Goal: Task Accomplishment & Management: Use online tool/utility

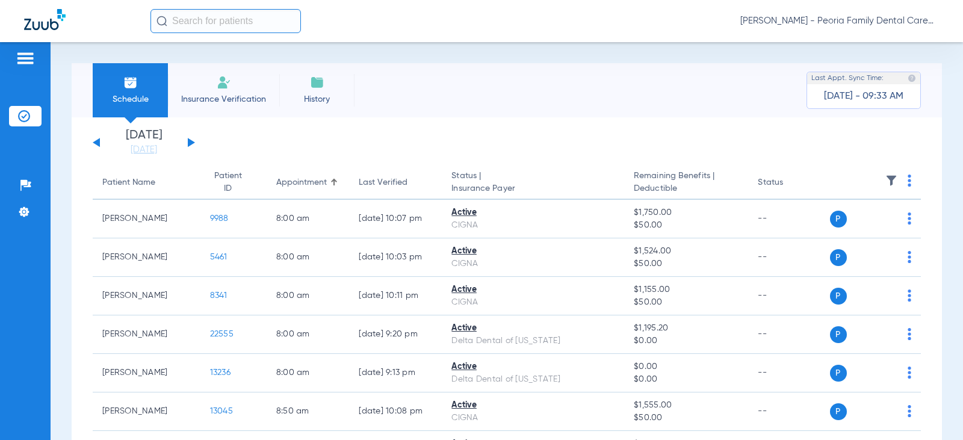
click at [259, 82] on li "Insurance Verification" at bounding box center [223, 90] width 111 height 54
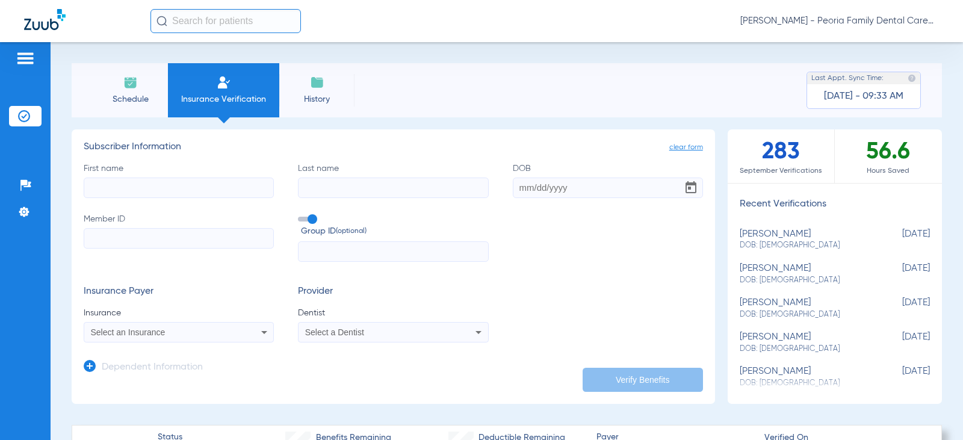
click at [154, 196] on input "First name" at bounding box center [179, 188] width 190 height 20
type input "[PERSON_NAME]"
click at [339, 192] on input "Last name" at bounding box center [393, 188] width 190 height 20
type input "[PERSON_NAME]"
click at [520, 188] on input "DOB" at bounding box center [608, 188] width 190 height 20
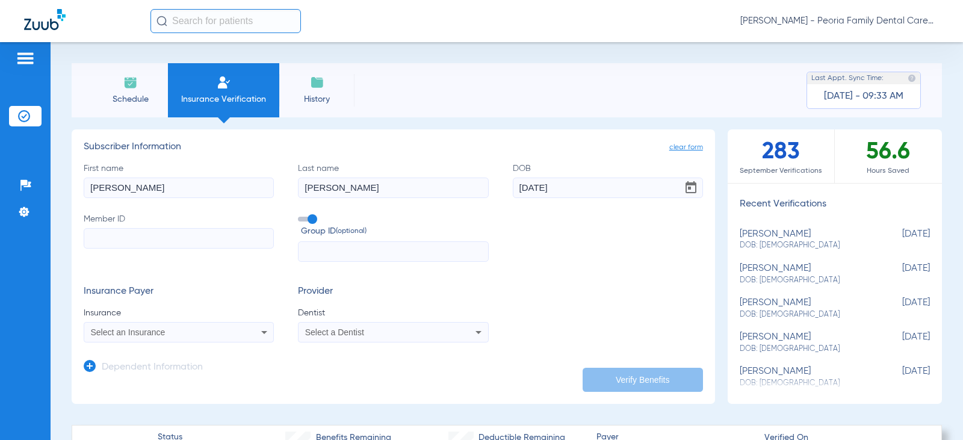
type input "[DATE]"
click at [104, 237] on input "Member ID" at bounding box center [179, 238] width 190 height 20
type input "128101562"
click at [371, 249] on input "text" at bounding box center [393, 251] width 190 height 20
type input "409295"
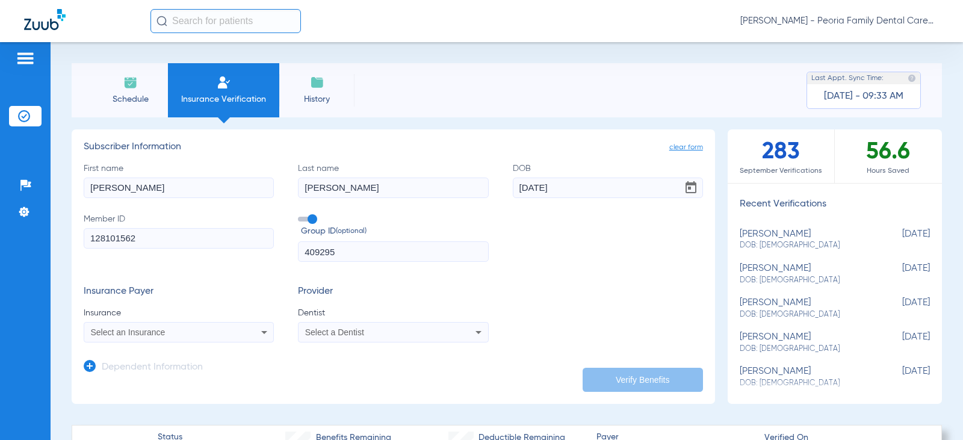
click at [201, 329] on div "Select an Insurance" at bounding box center [161, 332] width 141 height 8
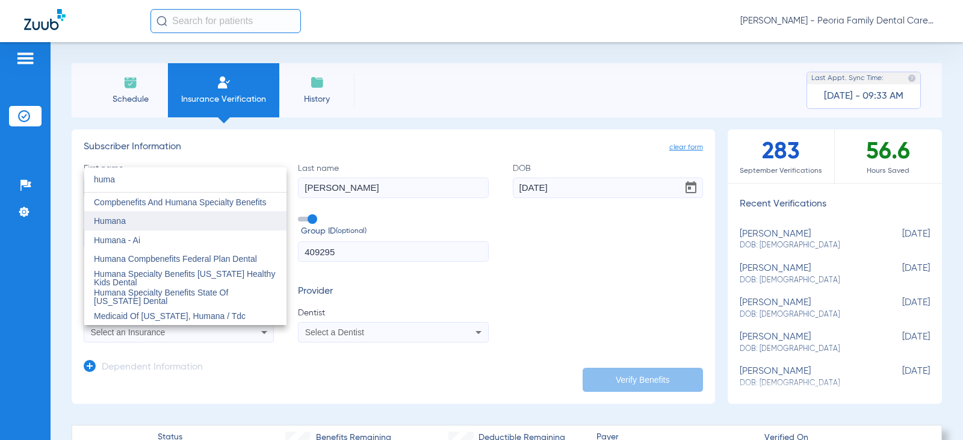
type input "huma"
click at [116, 219] on span "Humana" at bounding box center [110, 221] width 32 height 10
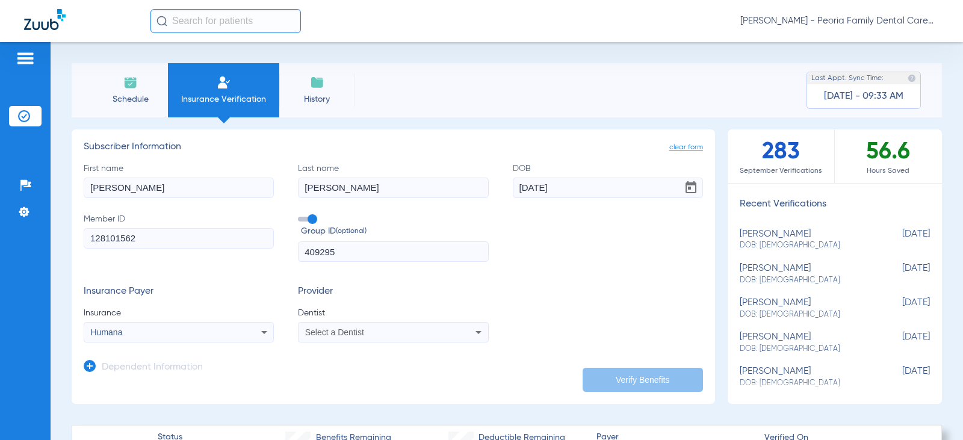
click at [353, 328] on div "Select a Dentist" at bounding box center [393, 332] width 189 height 14
click at [361, 305] on input "bela" at bounding box center [398, 293] width 202 height 25
type input "bela"
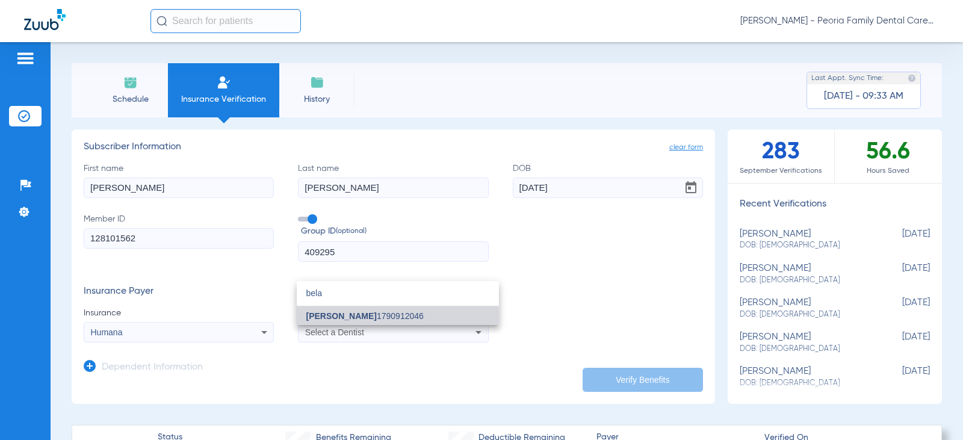
click at [361, 318] on span "[PERSON_NAME] 1790912046" at bounding box center [364, 316] width 117 height 8
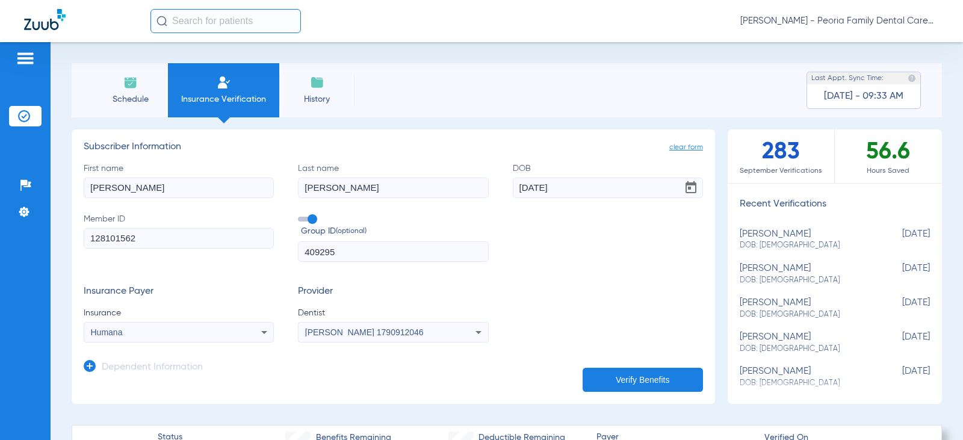
click at [520, 305] on div "Insurance Payer Insurance Humana Provider Dentist [PERSON_NAME] 1790912046" at bounding box center [394, 314] width 620 height 57
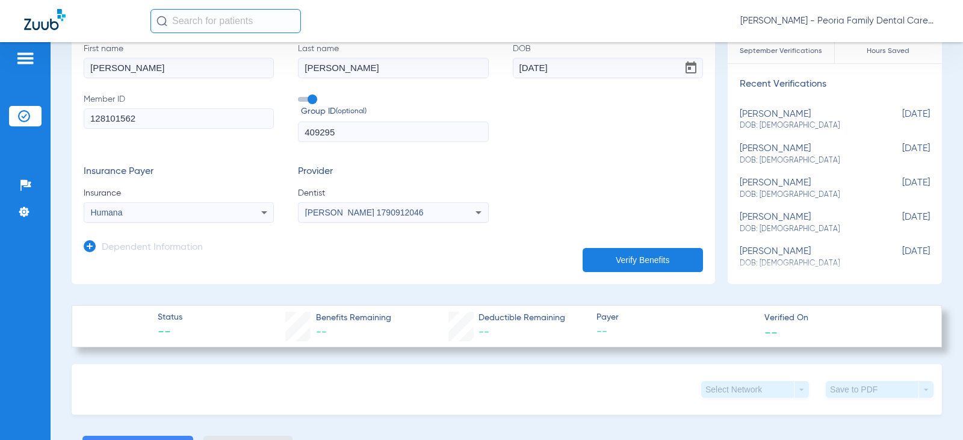
scroll to position [120, 0]
click at [612, 260] on button "Verify Benefits" at bounding box center [643, 259] width 120 height 24
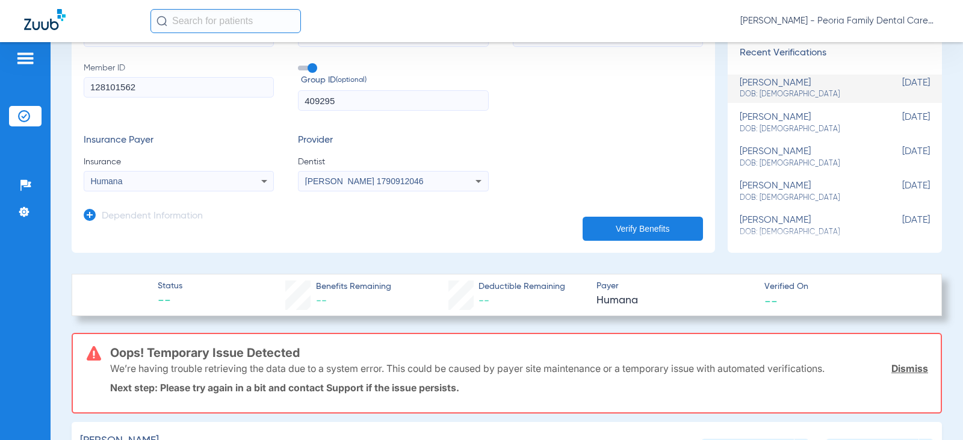
scroll to position [181, 0]
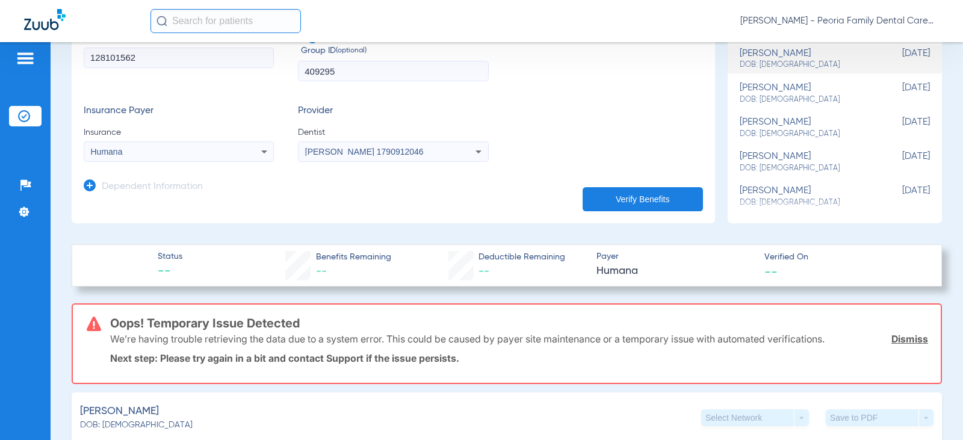
click at [906, 334] on link "Dismiss" at bounding box center [910, 339] width 37 height 12
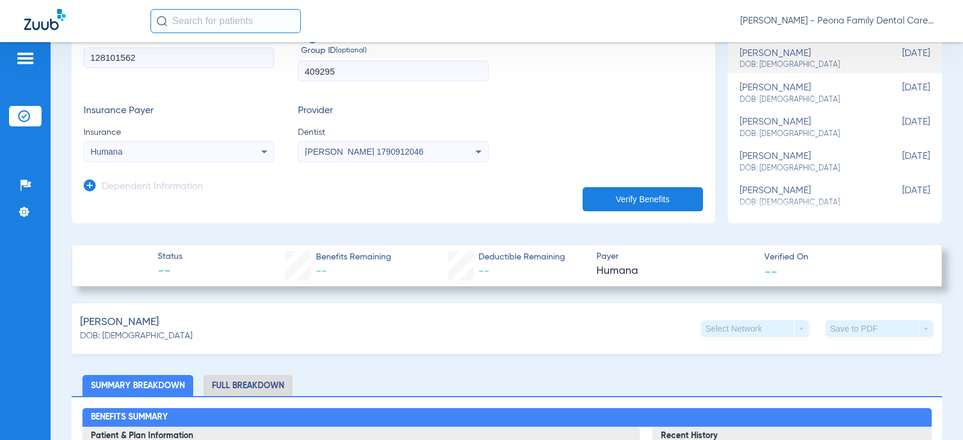
click at [615, 201] on button "Verify Benefits" at bounding box center [643, 199] width 120 height 24
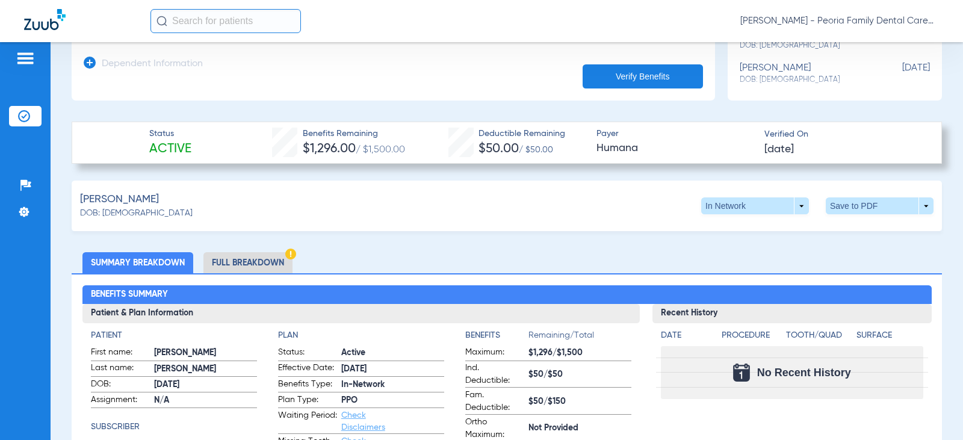
scroll to position [301, 0]
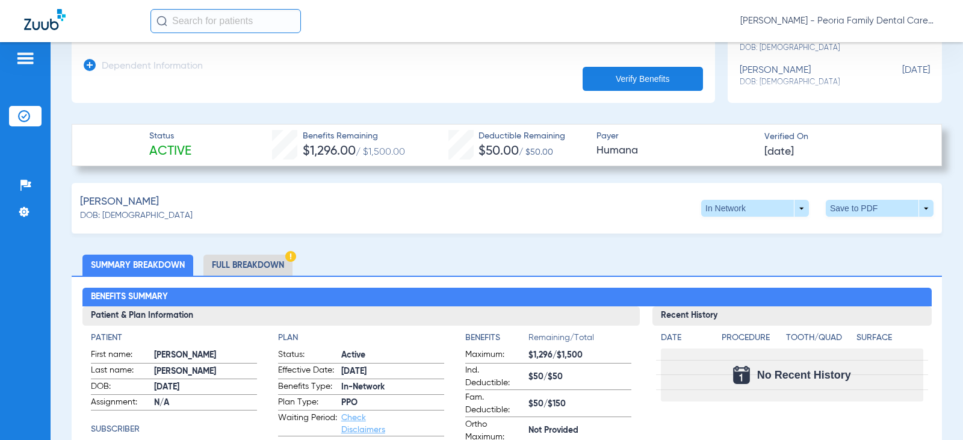
click at [241, 265] on li "Full Breakdown" at bounding box center [248, 265] width 89 height 21
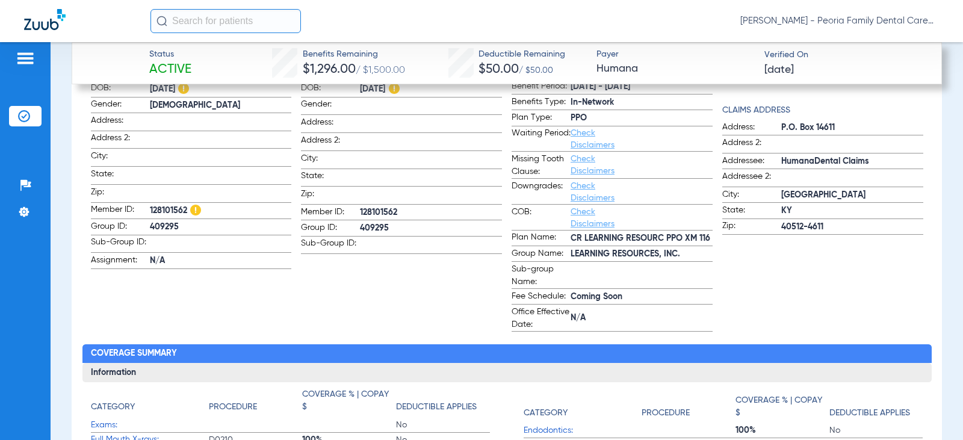
scroll to position [602, 0]
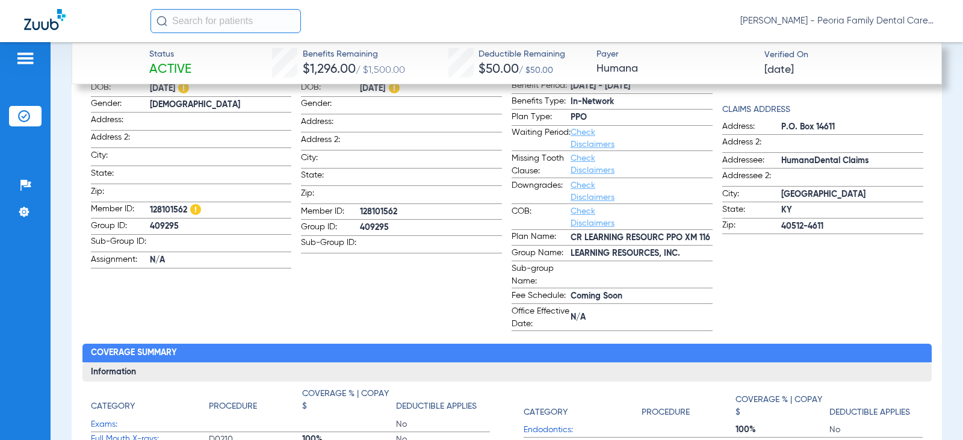
drag, startPoint x: 402, startPoint y: 207, endPoint x: 358, endPoint y: 212, distance: 44.8
click at [360, 212] on span "128101562" at bounding box center [431, 212] width 142 height 13
copy span "128101562"
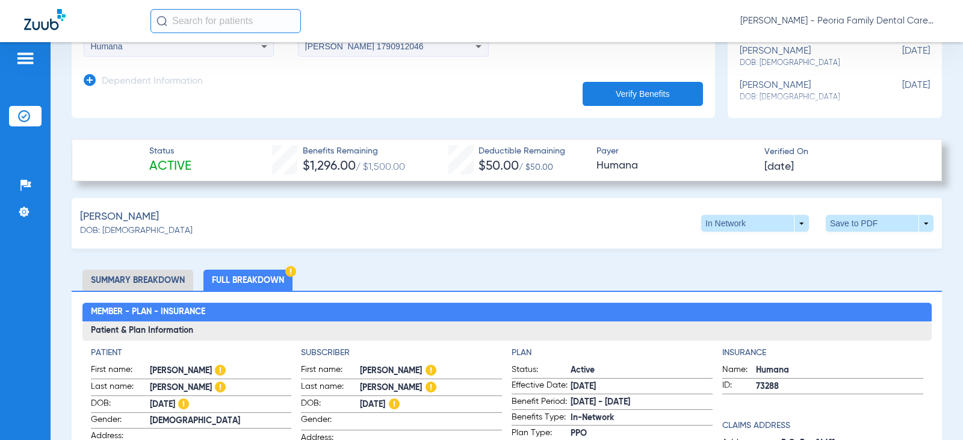
scroll to position [181, 0]
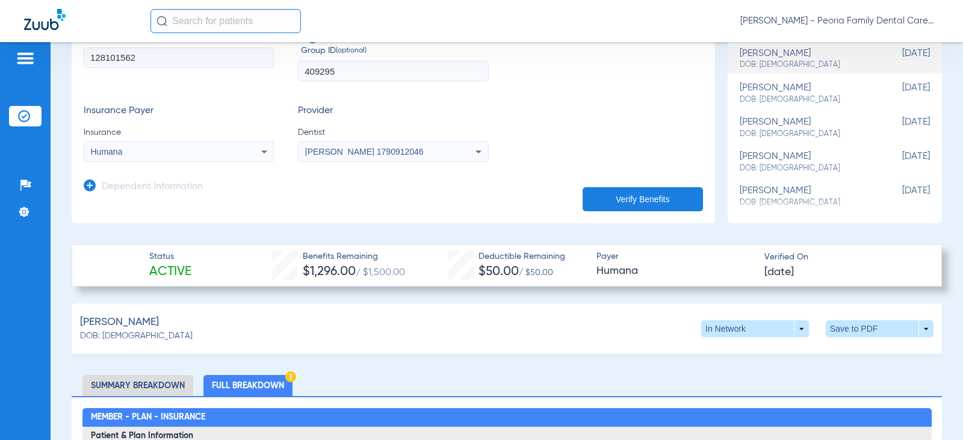
click at [161, 382] on li "Summary Breakdown" at bounding box center [137, 385] width 111 height 21
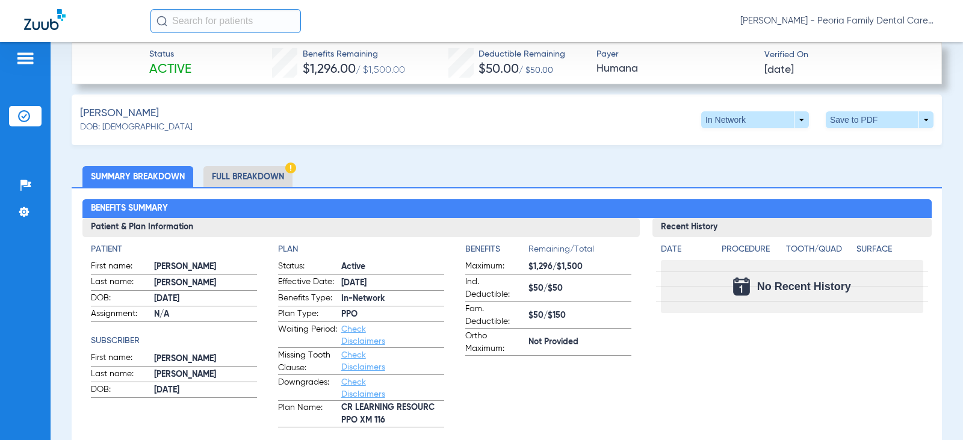
scroll to position [301, 0]
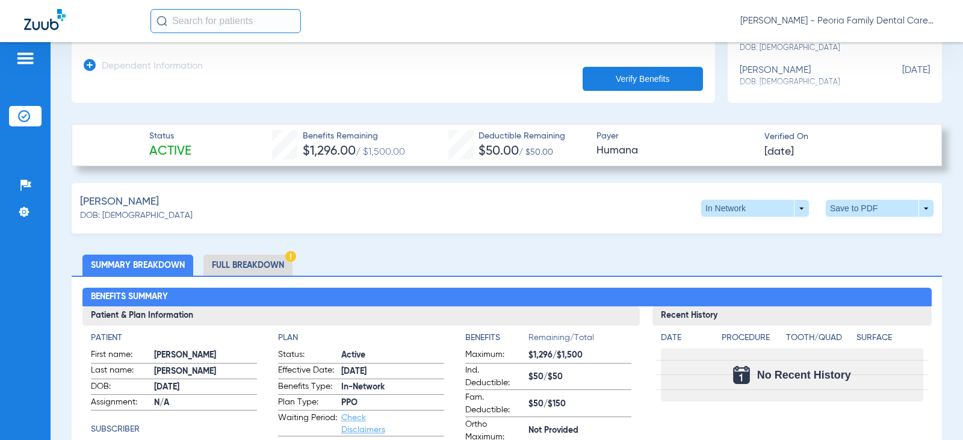
click at [227, 266] on li "Full Breakdown" at bounding box center [248, 265] width 89 height 21
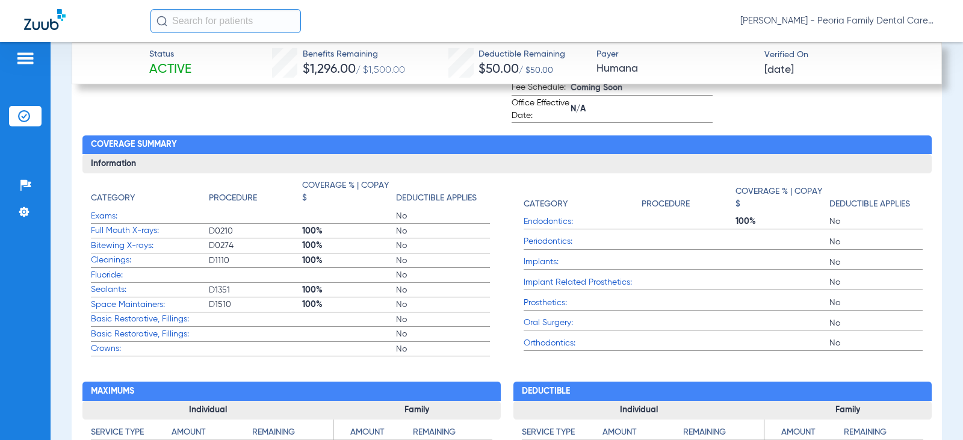
scroll to position [903, 0]
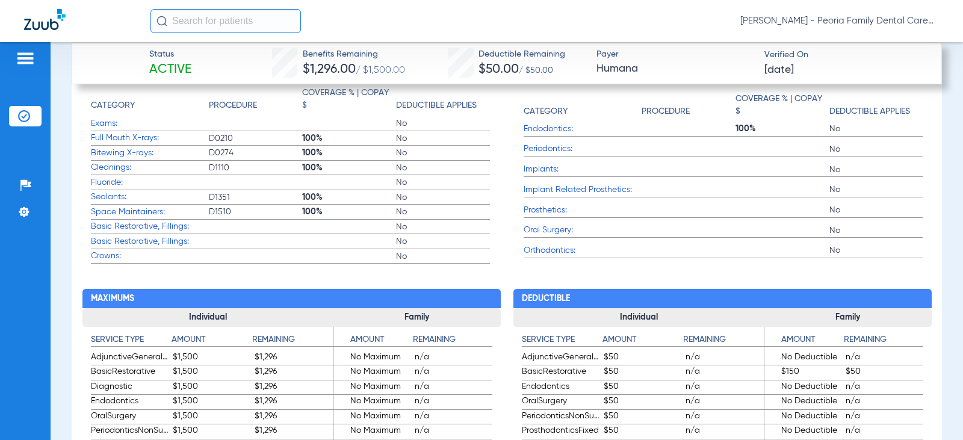
click at [125, 240] on span "Basic Restorative, Fillings:" at bounding box center [150, 241] width 118 height 13
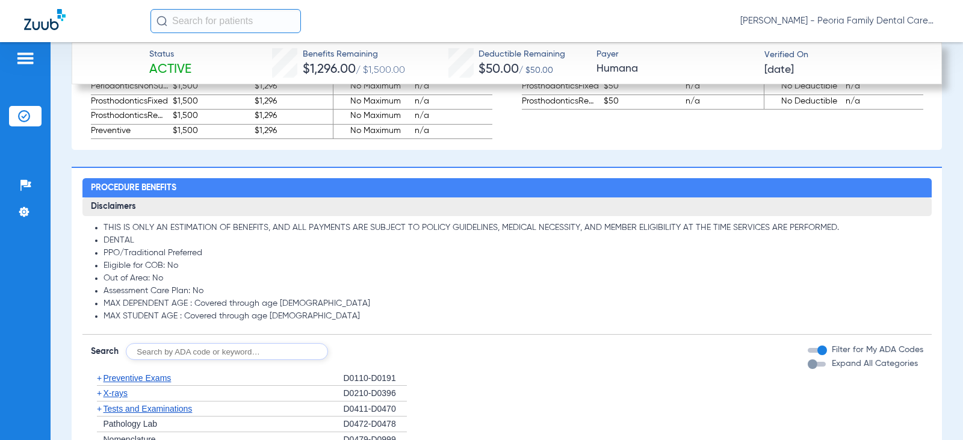
scroll to position [1445, 0]
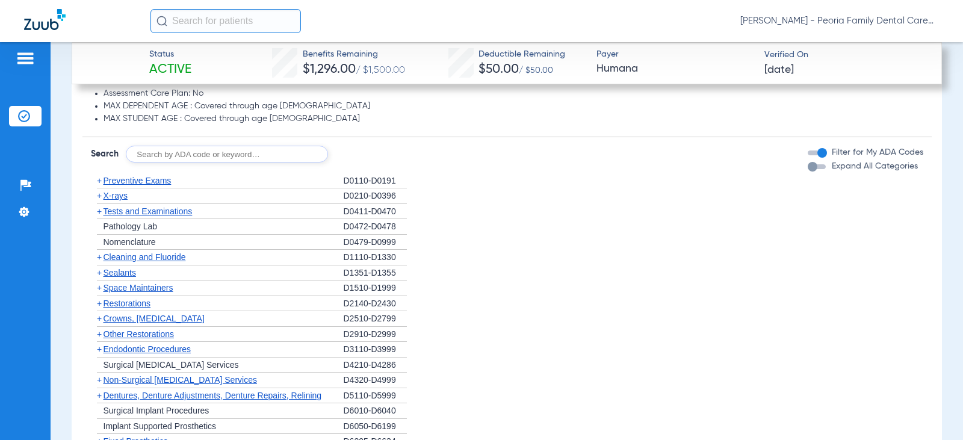
click at [167, 317] on span "Crowns, [MEDICAL_DATA]" at bounding box center [154, 319] width 101 height 10
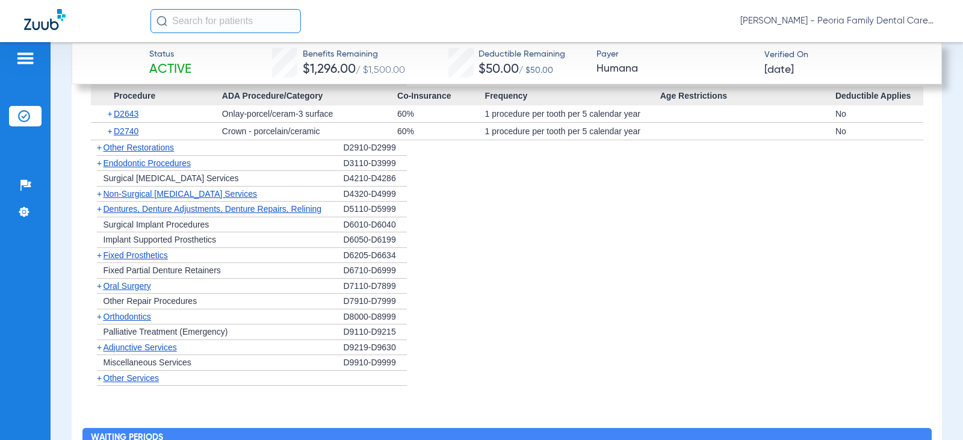
scroll to position [1686, 0]
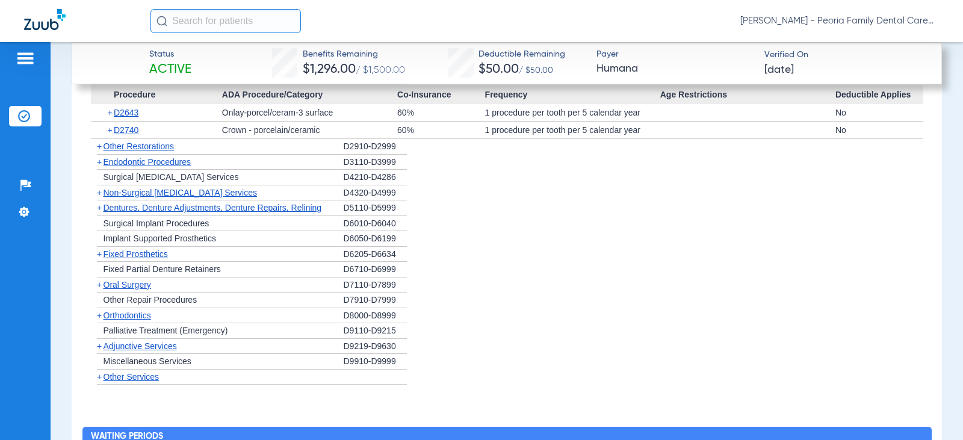
click at [128, 258] on span "Fixed Prosthetics" at bounding box center [136, 254] width 64 height 10
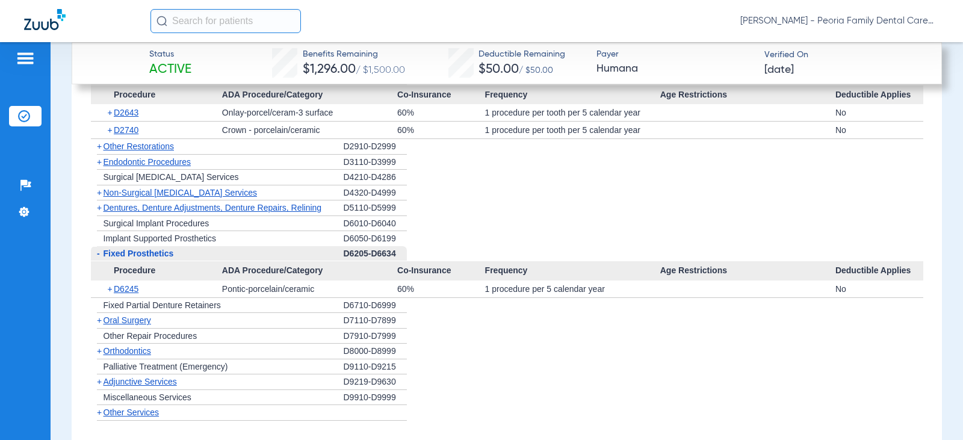
click at [128, 322] on span "Oral Surgery" at bounding box center [128, 321] width 48 height 10
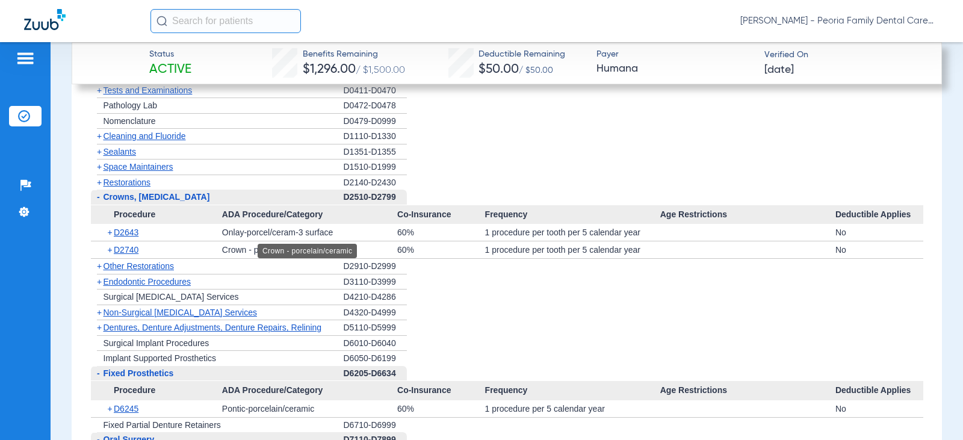
scroll to position [1566, 0]
click at [175, 279] on span "Endodontic Procedures" at bounding box center [148, 283] width 88 height 10
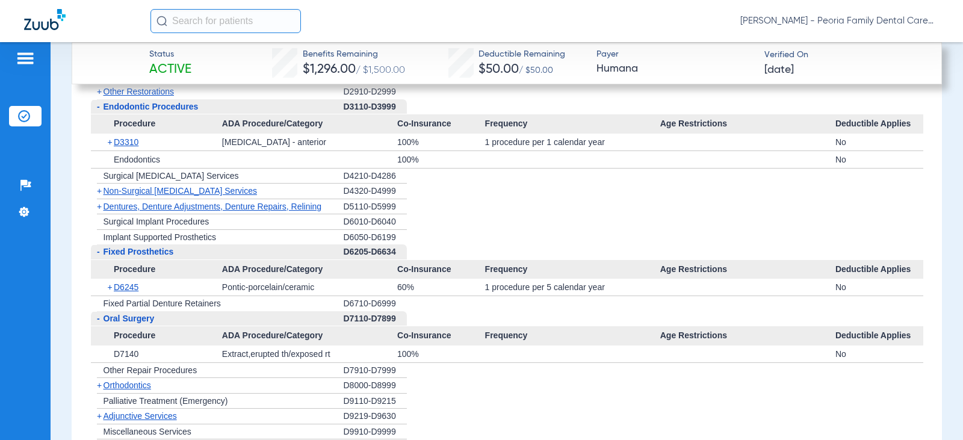
scroll to position [1746, 0]
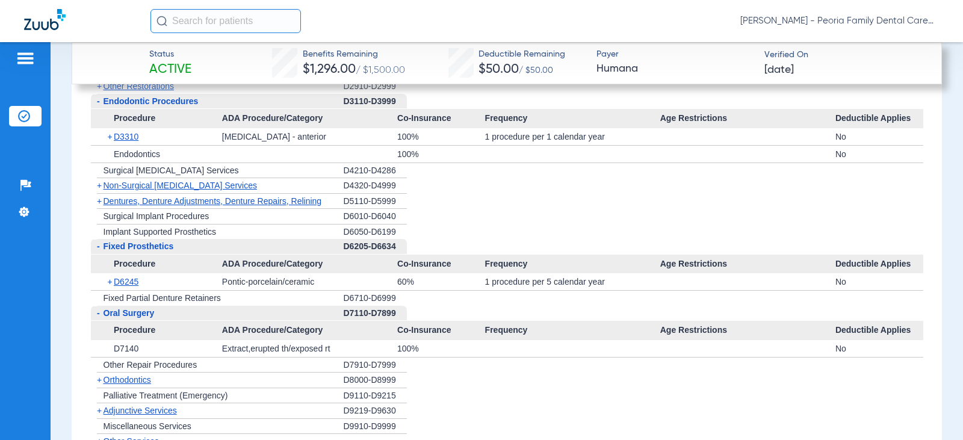
click at [159, 198] on span "Dentures, Denture Adjustments, Denture Repairs, Relining" at bounding box center [213, 201] width 219 height 10
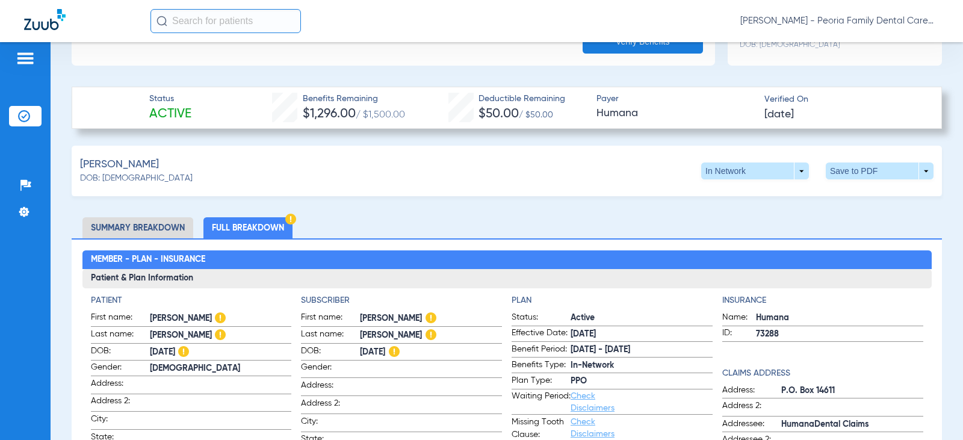
scroll to position [361, 0]
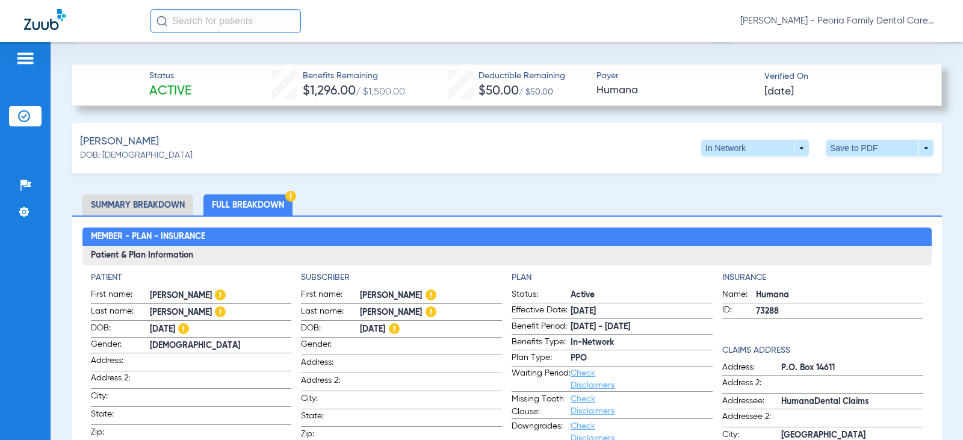
click at [161, 203] on li "Summary Breakdown" at bounding box center [137, 204] width 111 height 21
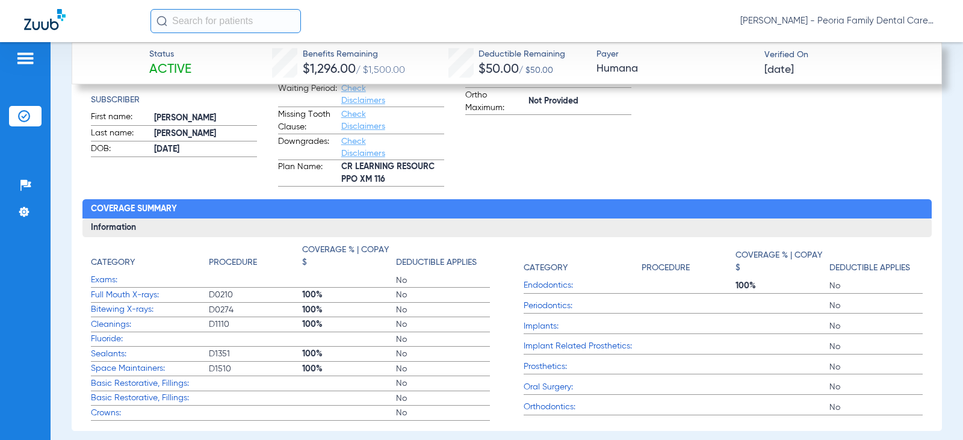
scroll to position [465, 0]
